Goal: Task Accomplishment & Management: Manage account settings

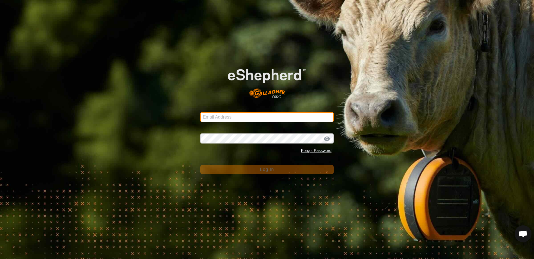
type input "[EMAIL_ADDRESS][DOMAIN_NAME]"
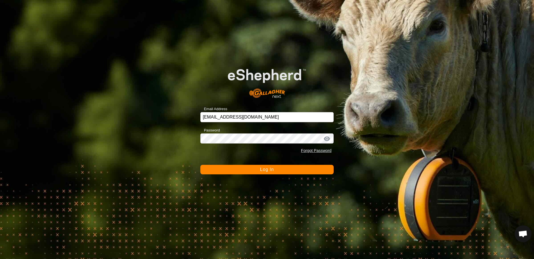
click at [261, 168] on span "Log In" at bounding box center [267, 169] width 14 height 5
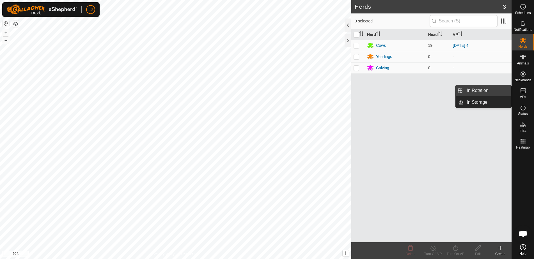
click at [484, 91] on link "In Rotation" at bounding box center [487, 90] width 48 height 11
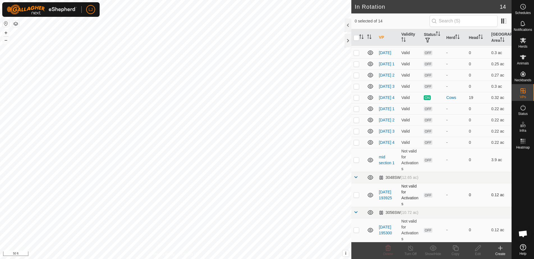
scroll to position [53, 0]
click at [356, 197] on p-checkbox at bounding box center [356, 195] width 6 height 4
checkbox input "false"
click at [356, 230] on p-checkbox at bounding box center [356, 230] width 6 height 4
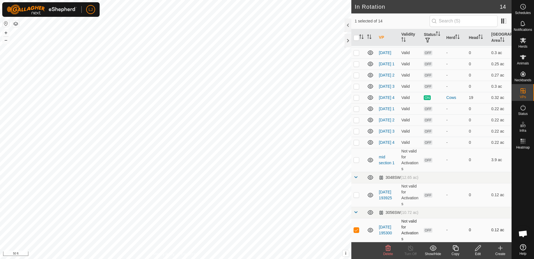
click at [355, 232] on p-checkbox at bounding box center [356, 230] width 6 height 4
checkbox input "false"
click at [357, 142] on p-checkbox at bounding box center [356, 142] width 6 height 4
checkbox input "true"
click at [454, 251] on icon at bounding box center [455, 248] width 7 height 7
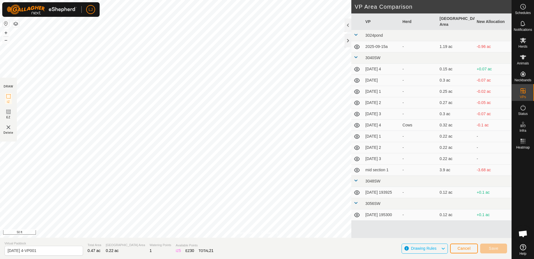
click at [461, 251] on button "Cancel" at bounding box center [464, 249] width 28 height 10
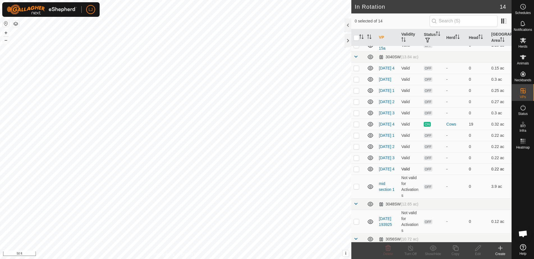
scroll to position [18, 0]
click at [358, 171] on p-checkbox at bounding box center [356, 169] width 6 height 4
checkbox input "true"
click at [477, 249] on icon at bounding box center [477, 248] width 7 height 7
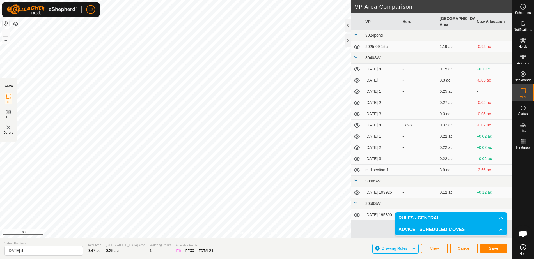
click at [487, 249] on button "Save" at bounding box center [493, 249] width 27 height 10
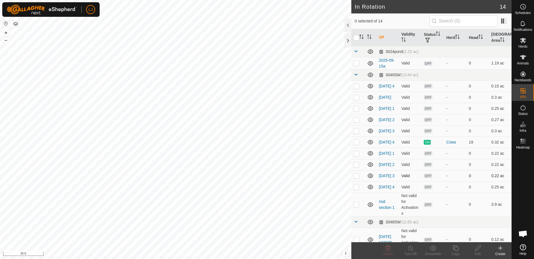
click at [357, 178] on p-checkbox at bounding box center [356, 176] width 6 height 4
checkbox input "true"
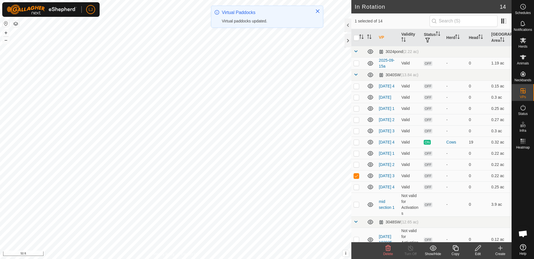
click at [479, 250] on icon at bounding box center [477, 248] width 7 height 7
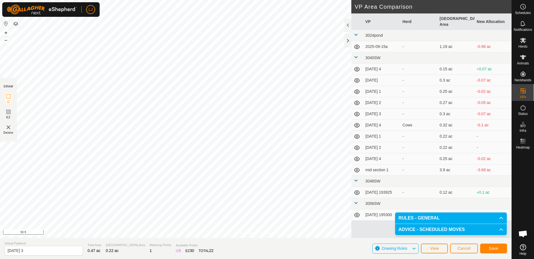
click at [495, 247] on span "Save" at bounding box center [494, 248] width 10 height 4
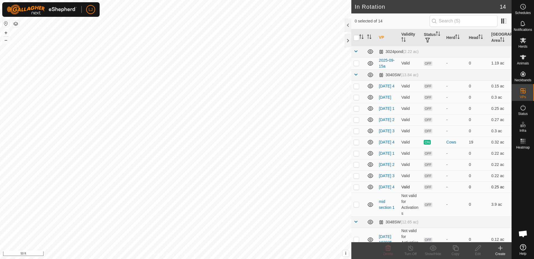
click at [356, 189] on p-checkbox at bounding box center [356, 187] width 6 height 4
checkbox input "true"
click at [479, 249] on icon at bounding box center [478, 248] width 6 height 6
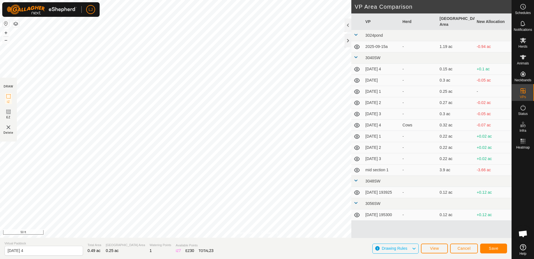
click at [497, 251] on button "Save" at bounding box center [493, 249] width 27 height 10
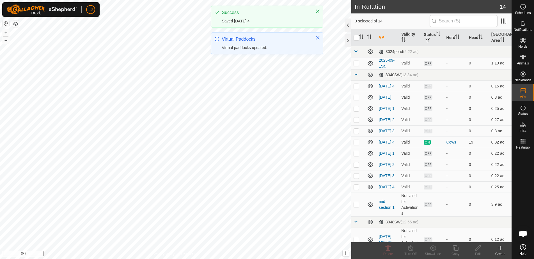
click at [355, 144] on p-checkbox at bounding box center [356, 142] width 6 height 4
checkbox input "true"
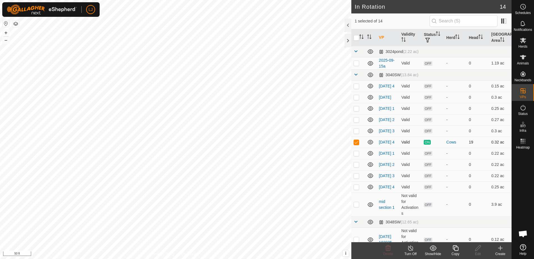
click at [358, 144] on p-checkbox at bounding box center [356, 142] width 6 height 4
checkbox input "false"
click at [356, 156] on p-checkbox at bounding box center [356, 153] width 6 height 4
checkbox input "false"
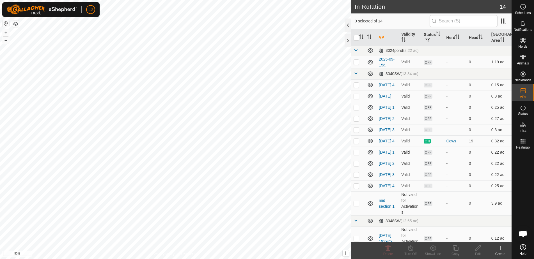
scroll to position [3, 0]
click at [500, 251] on icon at bounding box center [500, 248] width 7 height 7
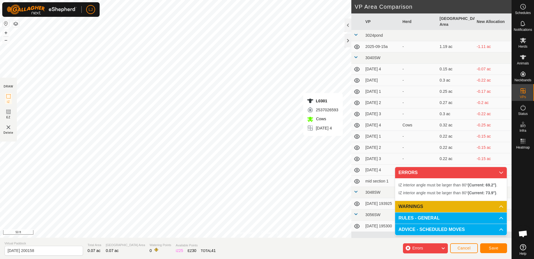
click at [461, 247] on span "Cancel" at bounding box center [463, 248] width 13 height 4
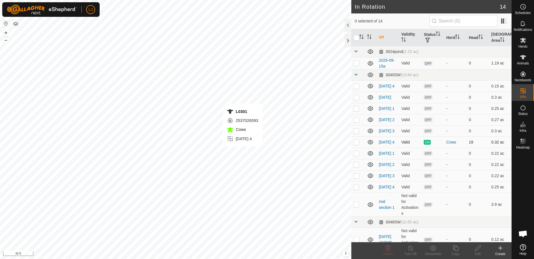
click at [356, 144] on p-checkbox at bounding box center [356, 142] width 6 height 4
checkbox input "true"
click at [454, 250] on icon at bounding box center [455, 248] width 6 height 6
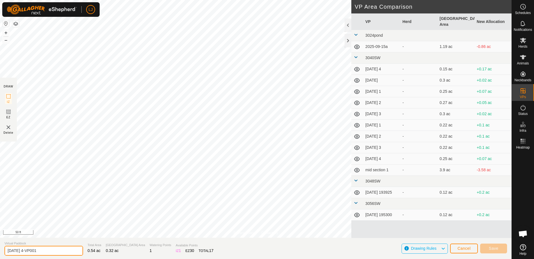
drag, startPoint x: 29, startPoint y: 251, endPoint x: 82, endPoint y: 252, distance: 53.0
click at [82, 252] on section "Virtual Paddock [DATE] 4-VP001 Total Area 0.54 ac Grazing Area 0.32 ac Watering…" at bounding box center [255, 248] width 511 height 21
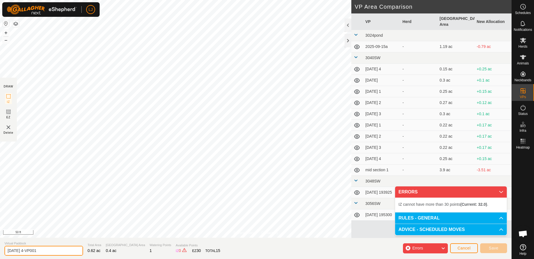
drag, startPoint x: 29, startPoint y: 252, endPoint x: 110, endPoint y: 253, distance: 80.8
click at [110, 253] on section "Virtual Paddock [DATE] 4-VP001 Total Area 0.62 ac Grazing Area 0.4 ac Watering …" at bounding box center [255, 248] width 511 height 21
type input "[DATE] 5"
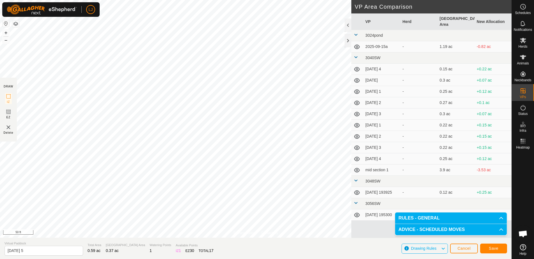
click at [489, 250] on span "Save" at bounding box center [494, 248] width 10 height 4
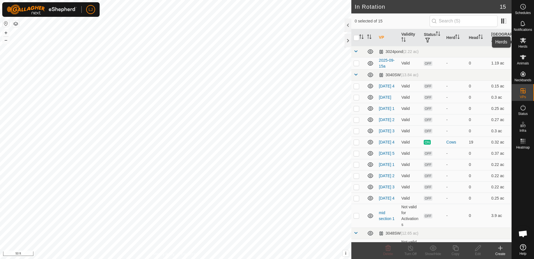
click at [522, 41] on icon at bounding box center [523, 40] width 6 height 5
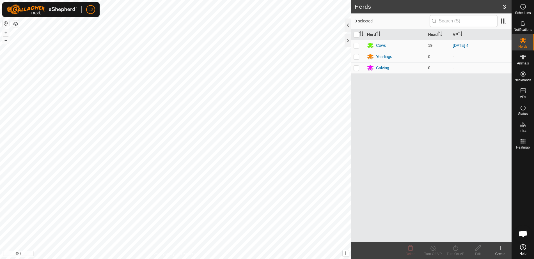
drag, startPoint x: 357, startPoint y: 47, endPoint x: 365, endPoint y: 68, distance: 22.3
click at [357, 47] on p-checkbox at bounding box center [356, 45] width 6 height 4
checkbox input "true"
click at [457, 254] on div "Turn On VP" at bounding box center [455, 254] width 22 height 5
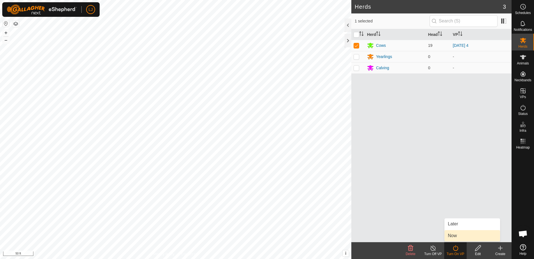
click at [459, 236] on link "Now" at bounding box center [472, 235] width 56 height 11
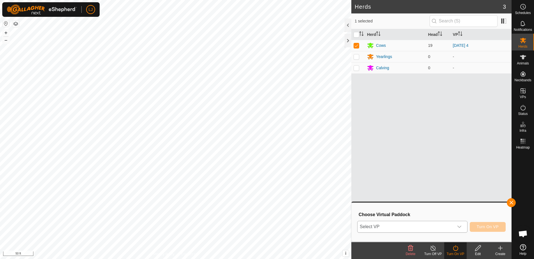
click at [432, 226] on span "Select VP" at bounding box center [405, 226] width 96 height 11
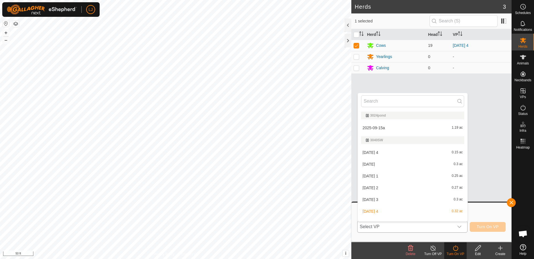
scroll to position [7, 0]
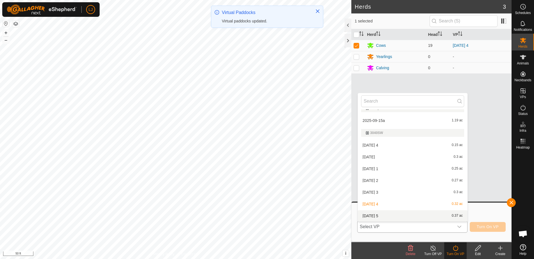
click at [410, 219] on li "[DATE] 5 0.37 ac" at bounding box center [413, 215] width 110 height 11
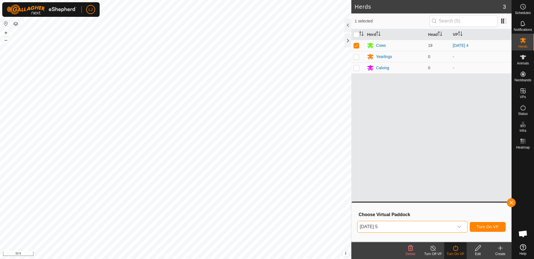
click at [479, 228] on span "Turn On VP" at bounding box center [488, 227] width 22 height 4
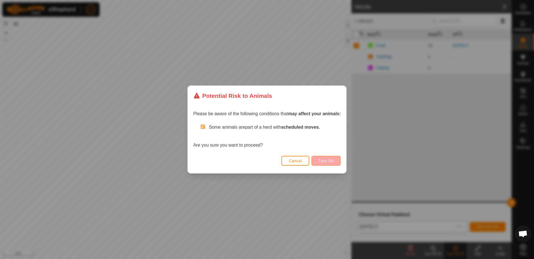
click at [323, 165] on button "Turn On" at bounding box center [325, 161] width 29 height 10
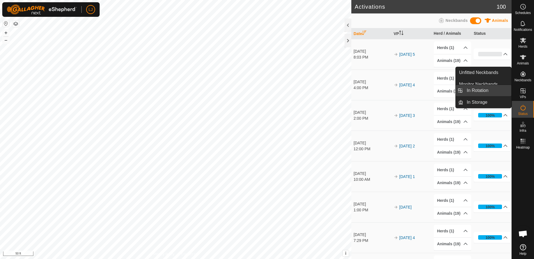
click at [488, 91] on link "In Rotation" at bounding box center [487, 90] width 48 height 11
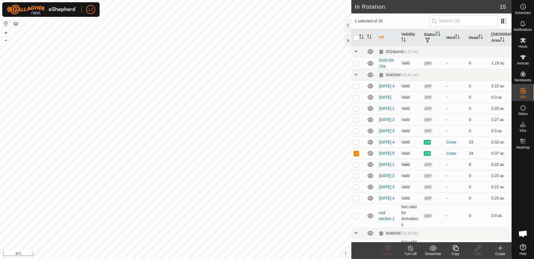
click at [357, 167] on p-checkbox at bounding box center [356, 164] width 6 height 4
checkbox input "true"
drag, startPoint x: 356, startPoint y: 161, endPoint x: 359, endPoint y: 165, distance: 5.5
click at [356, 156] on p-checkbox at bounding box center [356, 153] width 6 height 4
checkbox input "false"
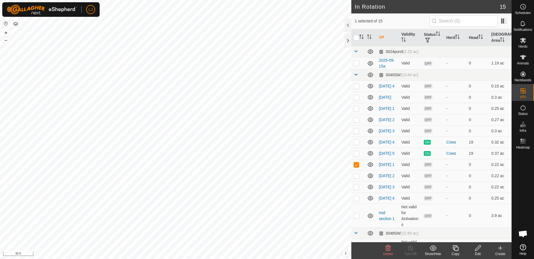
click at [477, 251] on icon at bounding box center [477, 248] width 7 height 7
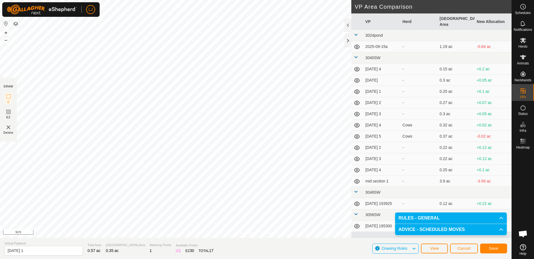
click at [498, 250] on button "Save" at bounding box center [493, 249] width 27 height 10
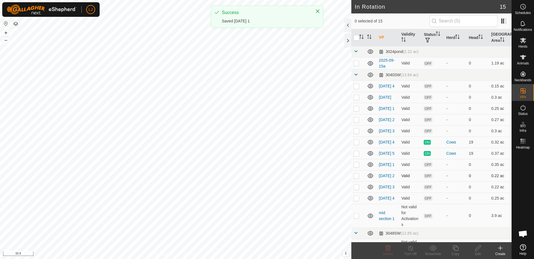
click at [357, 178] on p-checkbox at bounding box center [356, 176] width 6 height 4
checkbox input "true"
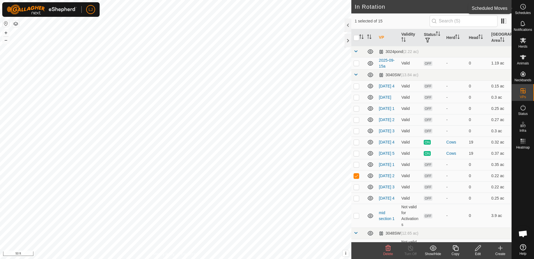
click at [526, 13] on span "Schedules" at bounding box center [523, 12] width 16 height 3
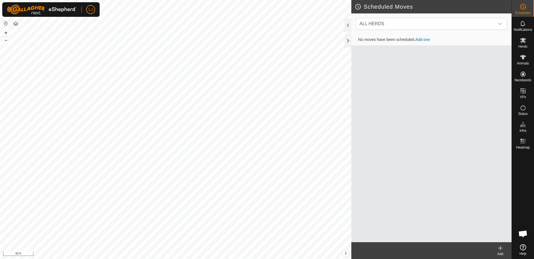
click at [496, 247] on create-svg-icon at bounding box center [500, 248] width 22 height 7
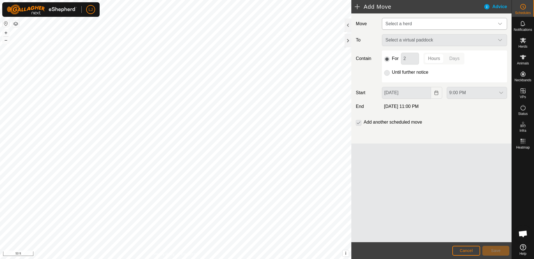
click at [404, 24] on span "Select a herd" at bounding box center [398, 23] width 26 height 5
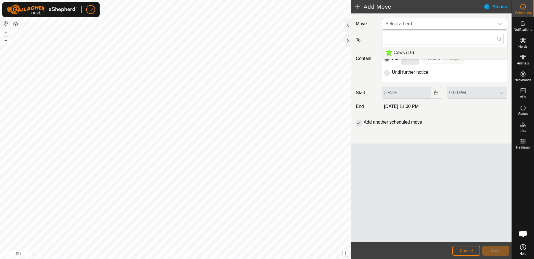
click at [429, 52] on li "Cows (19)" at bounding box center [444, 52] width 125 height 11
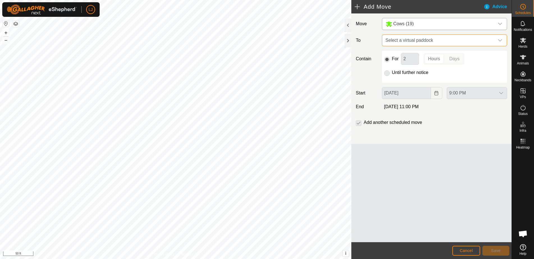
click at [411, 41] on span "Select a virtual paddock" at bounding box center [438, 40] width 111 height 11
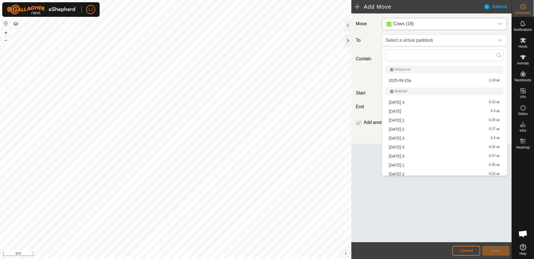
click at [449, 163] on li "[DATE] 1 0.35 ac" at bounding box center [444, 165] width 118 height 8
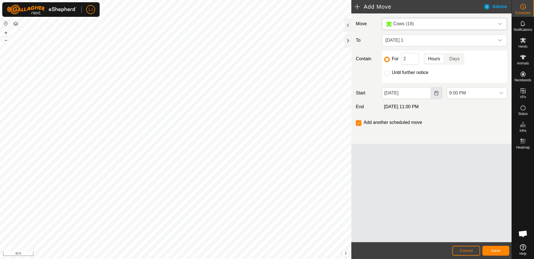
click at [443, 95] on div "[DATE]" at bounding box center [411, 93] width 65 height 12
click at [440, 95] on button "Choose Date" at bounding box center [436, 93] width 11 height 12
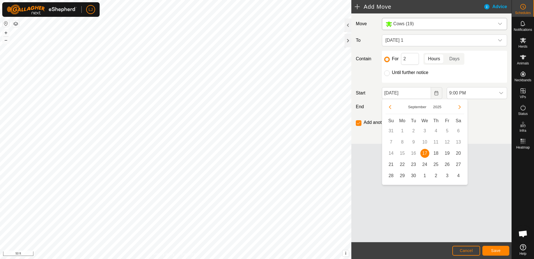
drag, startPoint x: 437, startPoint y: 153, endPoint x: 445, endPoint y: 141, distance: 14.7
click at [437, 153] on span "18" at bounding box center [435, 153] width 9 height 9
type input "[DATE]"
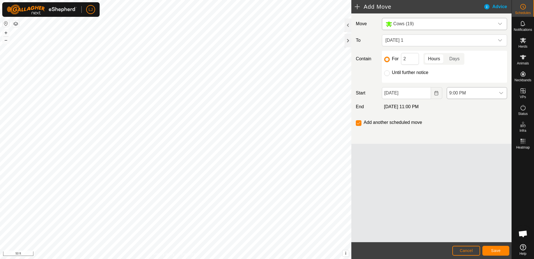
click at [464, 92] on span "9:00 PM" at bounding box center [471, 93] width 49 height 11
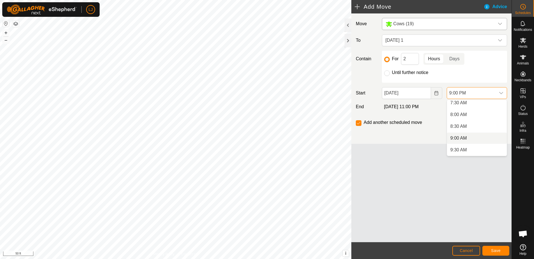
scroll to position [240, 0]
click at [464, 103] on li "10:00 AM" at bounding box center [477, 105] width 60 height 11
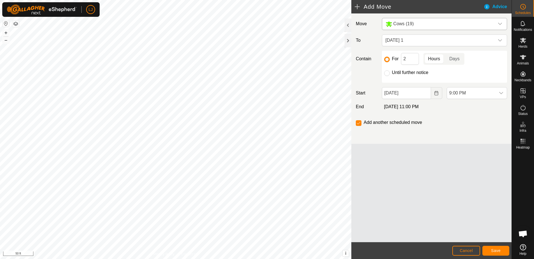
scroll to position [450, 0]
click at [498, 252] on span "Save" at bounding box center [496, 251] width 10 height 4
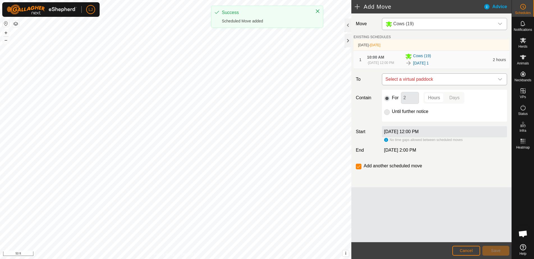
click at [443, 84] on span "Select a virtual paddock" at bounding box center [438, 79] width 111 height 11
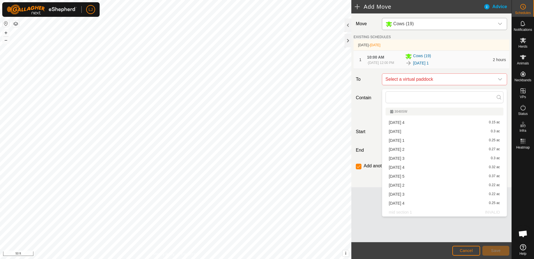
click at [433, 186] on li "[DATE] 2 0.22 ac" at bounding box center [444, 185] width 118 height 8
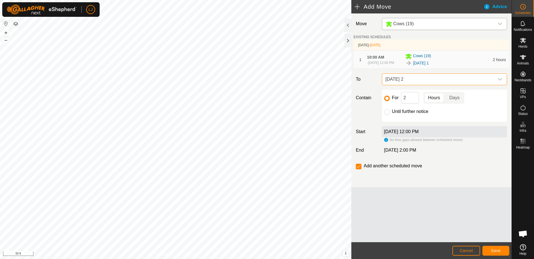
click at [493, 255] on button "Save" at bounding box center [495, 251] width 27 height 10
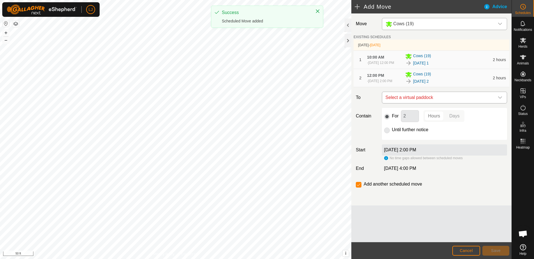
click at [433, 103] on span "Select a virtual paddock" at bounding box center [438, 97] width 111 height 11
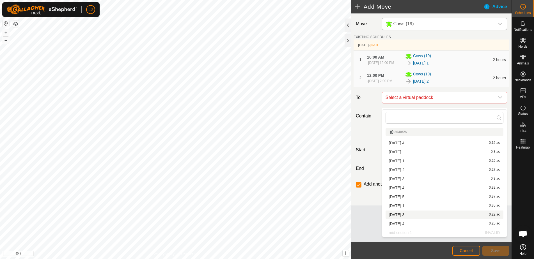
click at [446, 212] on li "[DATE] 3 0.22 ac" at bounding box center [444, 215] width 118 height 8
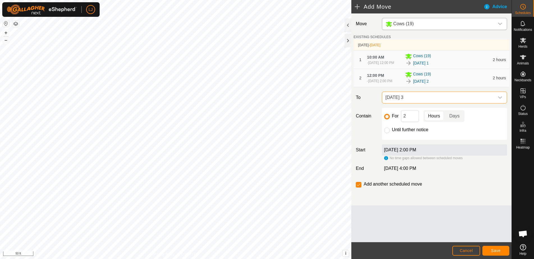
click at [494, 252] on span "Save" at bounding box center [496, 251] width 10 height 4
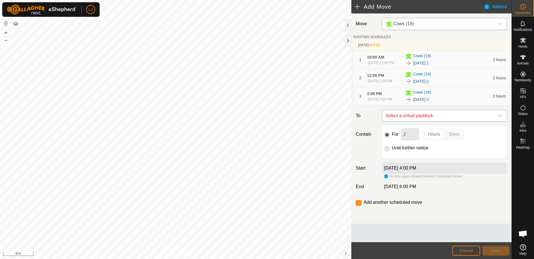
click at [425, 121] on span "Select a virtual paddock" at bounding box center [438, 115] width 111 height 11
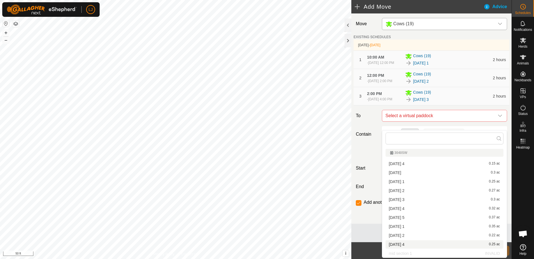
click at [461, 245] on li "[DATE] 4 0.25 ac" at bounding box center [444, 244] width 118 height 8
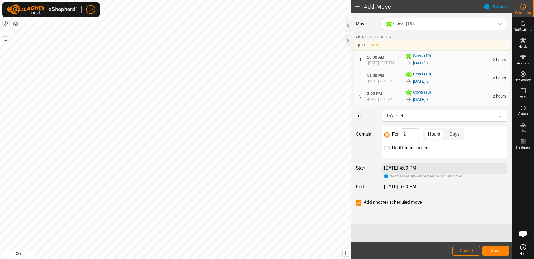
click at [386, 151] on input "Until further notice" at bounding box center [387, 149] width 6 height 6
radio input "true"
checkbox input "false"
click at [496, 253] on span "Save" at bounding box center [496, 251] width 10 height 4
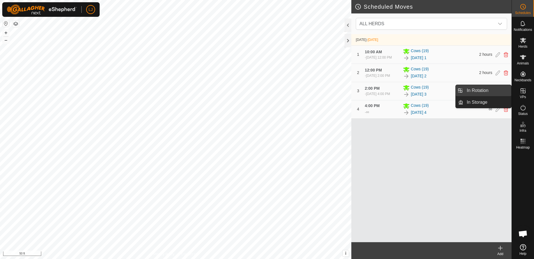
click at [481, 91] on link "In Rotation" at bounding box center [487, 90] width 48 height 11
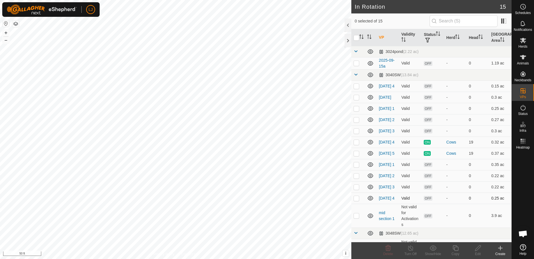
click at [354, 201] on p-checkbox at bounding box center [356, 198] width 6 height 4
checkbox input "true"
click at [501, 248] on icon at bounding box center [500, 248] width 4 height 0
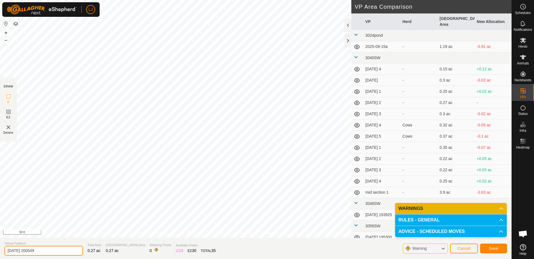
drag, startPoint x: 18, startPoint y: 249, endPoint x: -4, endPoint y: 247, distance: 22.2
click at [0, 247] on html "LJ Schedules Notifications Herds Animals Neckbands VPs Status Infra Heatmap Hel…" at bounding box center [267, 129] width 534 height 259
click at [57, 250] on input "[DATE] 200549" at bounding box center [43, 251] width 79 height 10
drag, startPoint x: 57, startPoint y: 250, endPoint x: -3, endPoint y: 247, distance: 59.3
click at [0, 247] on html "LJ Schedules Notifications Herds Animals Neckbands VPs Status Infra Heatmap Hel…" at bounding box center [267, 129] width 534 height 259
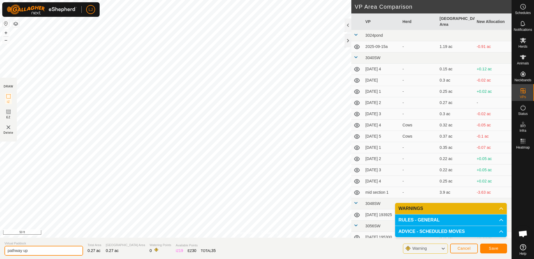
type input "pathway up"
click at [493, 247] on span "Save" at bounding box center [494, 248] width 10 height 4
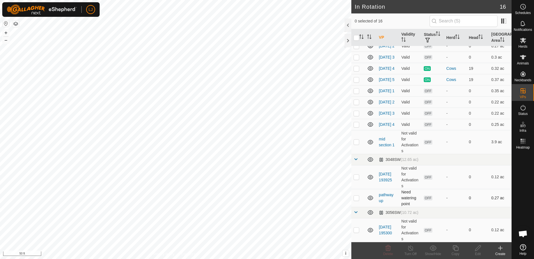
scroll to position [83, 0]
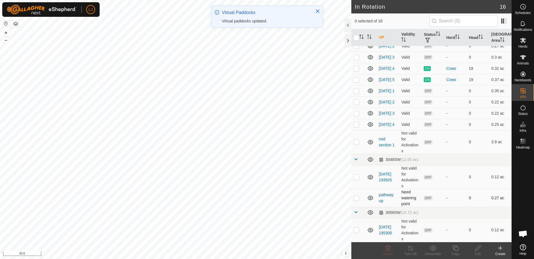
click at [357, 197] on p-checkbox at bounding box center [356, 198] width 6 height 4
checkbox input "true"
click at [364, 244] on div "In Rotation 16 1 selected of 16 VP Validity Status Herd Head Grazing Area 3024p…" at bounding box center [255, 129] width 511 height 259
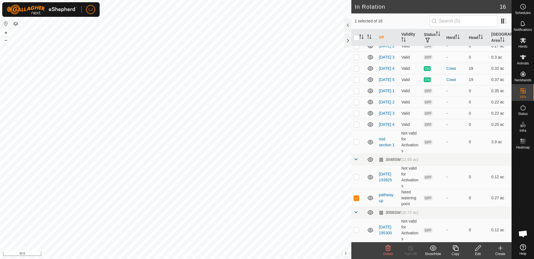
click at [476, 253] on div "Edit" at bounding box center [477, 254] width 22 height 5
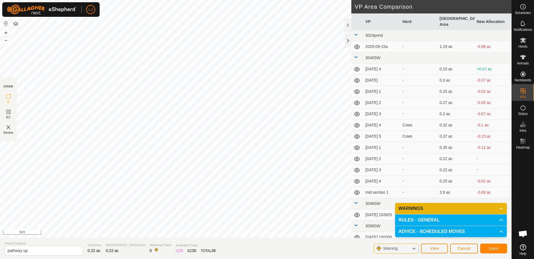
click at [494, 247] on span "Save" at bounding box center [494, 248] width 10 height 4
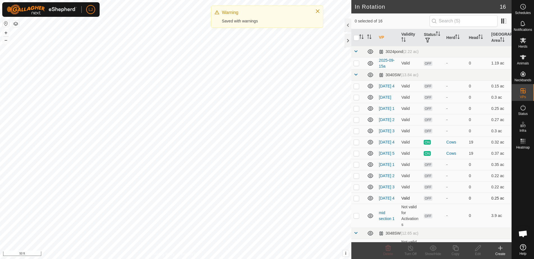
click at [357, 201] on p-checkbox at bounding box center [356, 198] width 6 height 4
checkbox input "true"
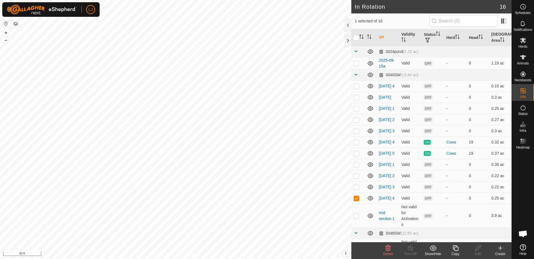
click at [456, 250] on icon at bounding box center [455, 248] width 7 height 7
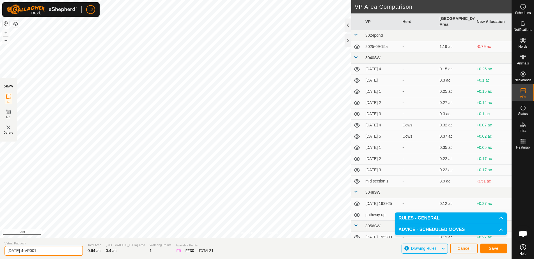
drag, startPoint x: 26, startPoint y: 252, endPoint x: 93, endPoint y: 252, distance: 67.0
click at [92, 252] on section "Virtual Paddock [DATE] 4-VP001 Total Area 0.64 ac Grazing Area 0.4 ac Watering …" at bounding box center [255, 248] width 511 height 21
type input "[DATE] 1"
click at [491, 250] on span "Save" at bounding box center [494, 248] width 10 height 4
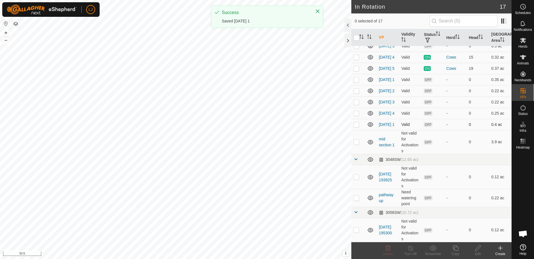
scroll to position [95, 0]
click at [356, 123] on p-checkbox at bounding box center [356, 124] width 6 height 4
checkbox input "true"
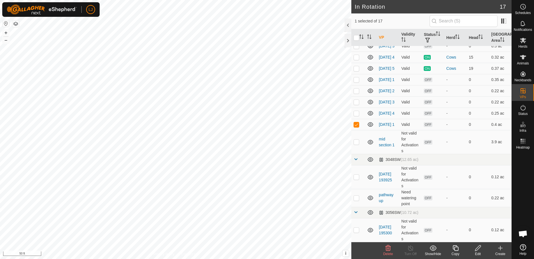
click at [454, 251] on icon at bounding box center [455, 248] width 7 height 7
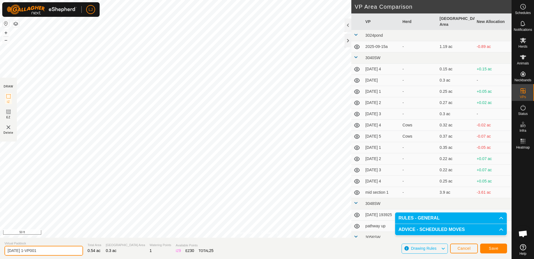
drag, startPoint x: 29, startPoint y: 252, endPoint x: 59, endPoint y: 251, distance: 29.8
click at [58, 251] on input "[DATE] 1-VP001" at bounding box center [43, 251] width 79 height 10
type input "[DATE] 2"
click at [492, 249] on span "Save" at bounding box center [494, 248] width 10 height 4
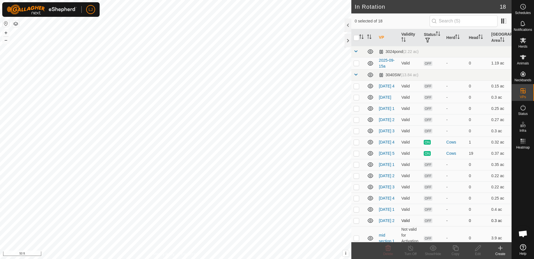
click at [356, 223] on p-checkbox at bounding box center [356, 220] width 6 height 4
checkbox input "true"
click at [457, 250] on icon at bounding box center [455, 248] width 7 height 7
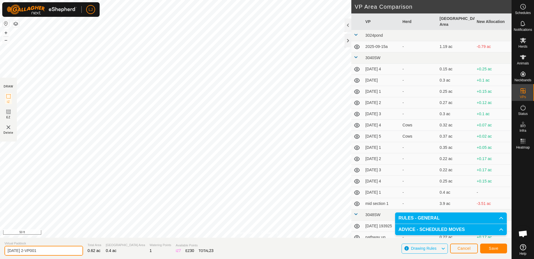
drag, startPoint x: 37, startPoint y: 251, endPoint x: 108, endPoint y: 251, distance: 71.5
click at [105, 251] on section "Virtual Paddock [DATE] 2-VP001 Total Area 0.62 ac Grazing Area 0.4 ac Watering …" at bounding box center [255, 248] width 511 height 21
type input "[DATE] 3"
click at [502, 248] on button "Save" at bounding box center [493, 249] width 27 height 10
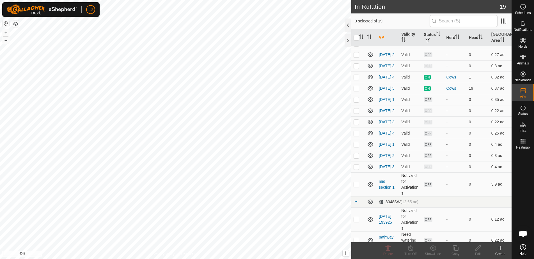
scroll to position [66, 0]
click at [356, 169] on p-checkbox at bounding box center [356, 166] width 6 height 4
checkbox input "true"
click at [453, 249] on icon at bounding box center [455, 248] width 6 height 6
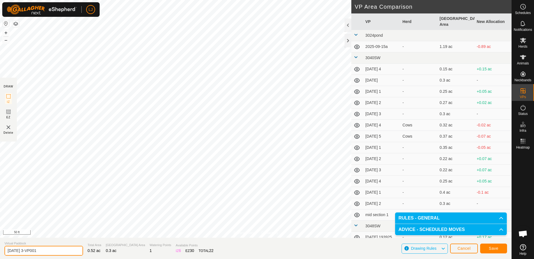
drag, startPoint x: 29, startPoint y: 253, endPoint x: 74, endPoint y: 253, distance: 45.7
click at [74, 253] on section "Virtual Paddock [DATE] 3-VP001 Total Area 0.52 ac Grazing Area 0.3 ac Watering …" at bounding box center [255, 248] width 511 height 21
type input "[DATE] 4"
click at [523, 10] on es-schedule-vp-svg-icon at bounding box center [523, 6] width 10 height 9
